Goal: Find specific page/section

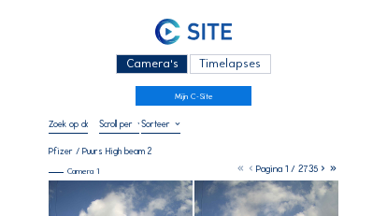
scroll to position [1544, 0]
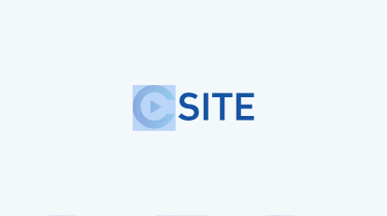
click at [386, 215] on html "Camera's Timelapses Mijn C-Site Abonneer op onze nieuwsbrief Registreren Kantoo…" at bounding box center [193, 108] width 387 height 216
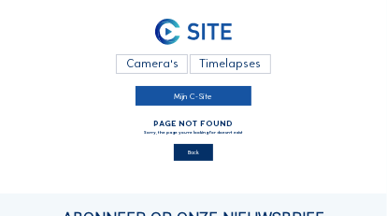
click at [184, 99] on link "Mijn C-Site" at bounding box center [194, 96] width 116 height 20
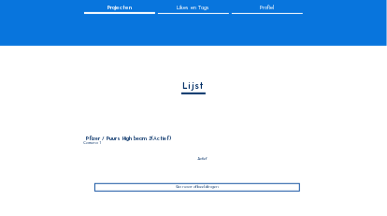
scroll to position [234, 0]
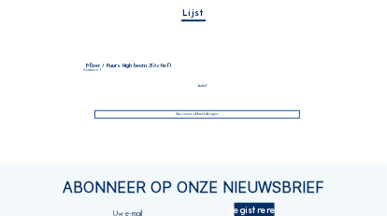
click at [199, 113] on div "Ga naar afbeeldingen" at bounding box center [197, 114] width 207 height 8
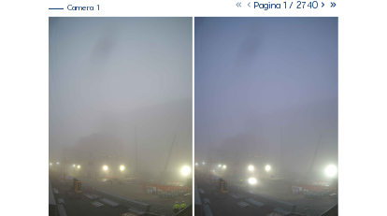
scroll to position [234, 0]
